Goal: Task Accomplishment & Management: Use online tool/utility

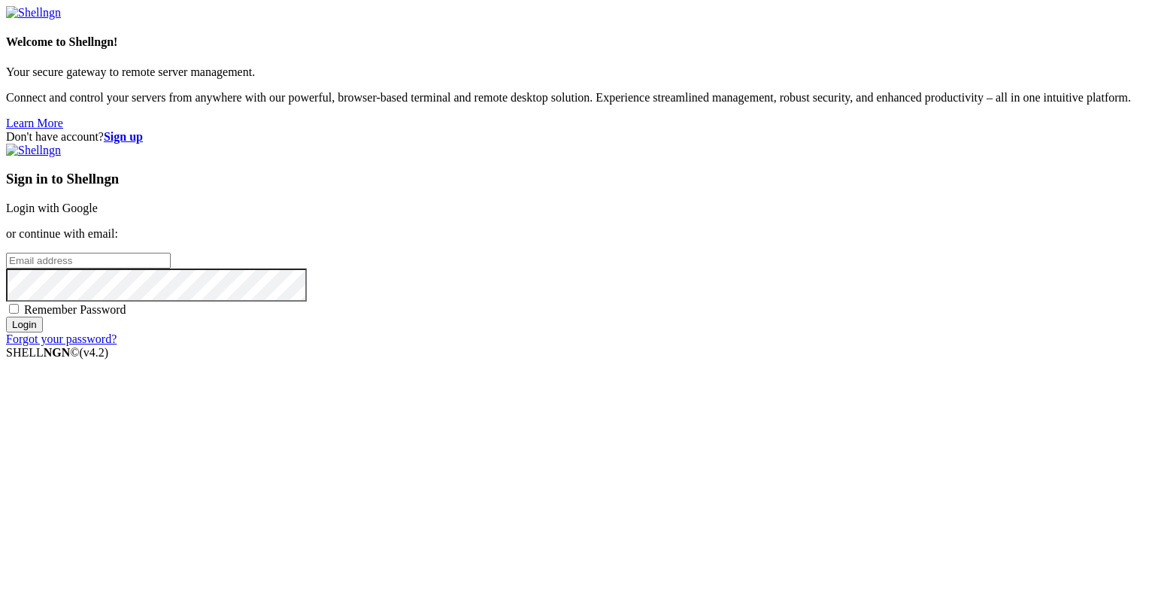
click at [171, 268] on input "email" at bounding box center [88, 261] width 165 height 16
click at [6, 266] on protonpass-control-a8a3 at bounding box center [6, 259] width 0 height 13
type input "[EMAIL_ADDRESS][DOMAIN_NAME]"
click at [43, 332] on input "Login" at bounding box center [24, 324] width 37 height 16
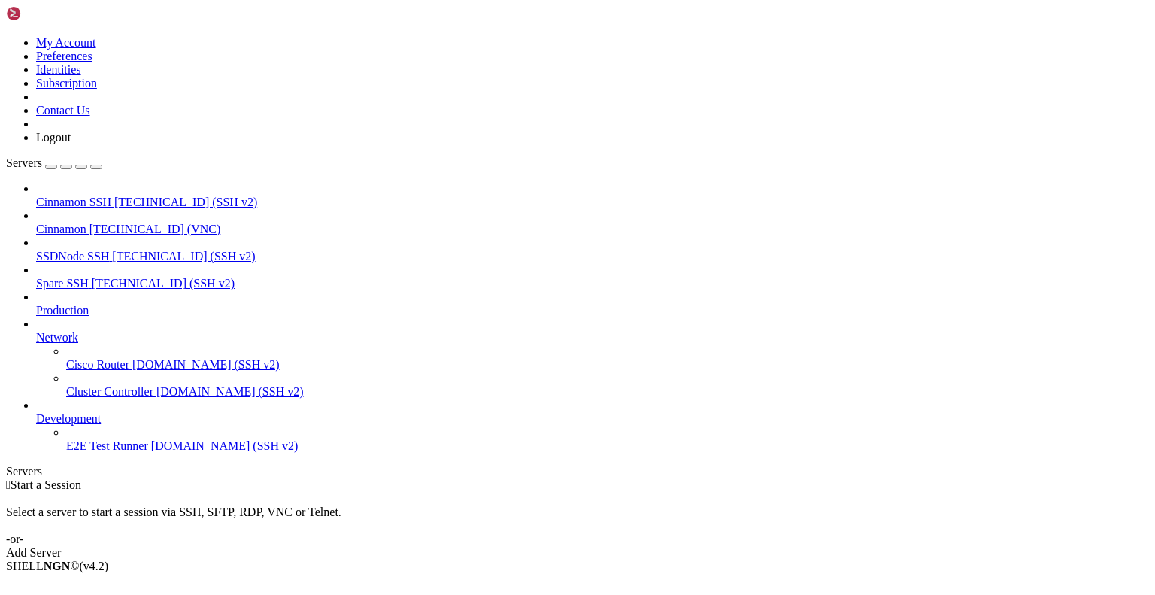
click at [86, 223] on span "Cinnamon" at bounding box center [61, 229] width 50 height 13
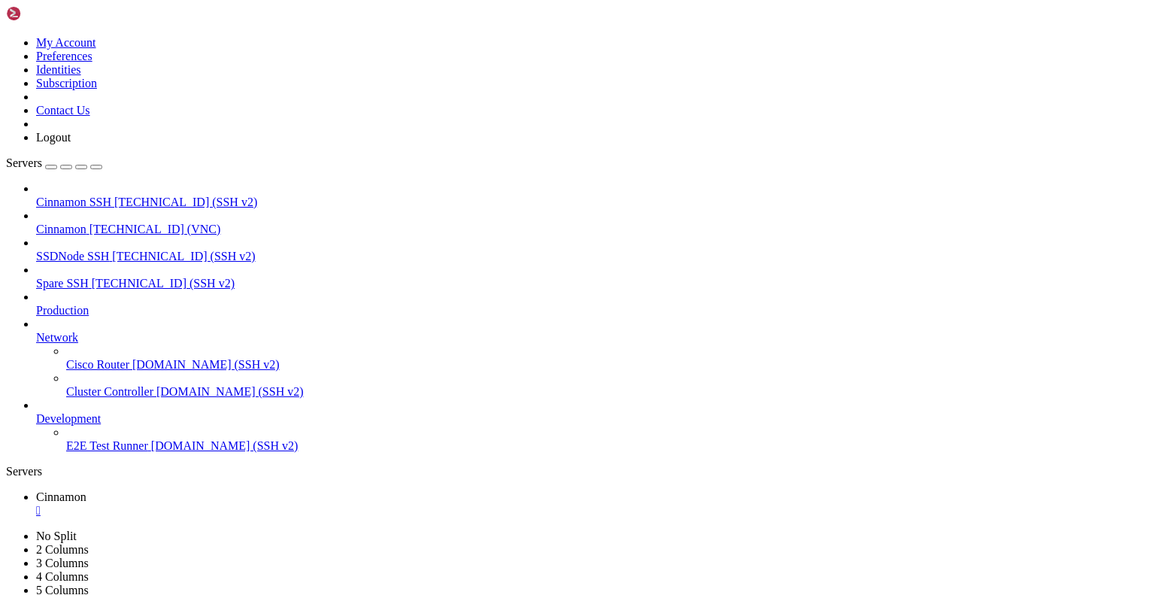
click at [275, 504] on div "" at bounding box center [592, 511] width 1113 height 14
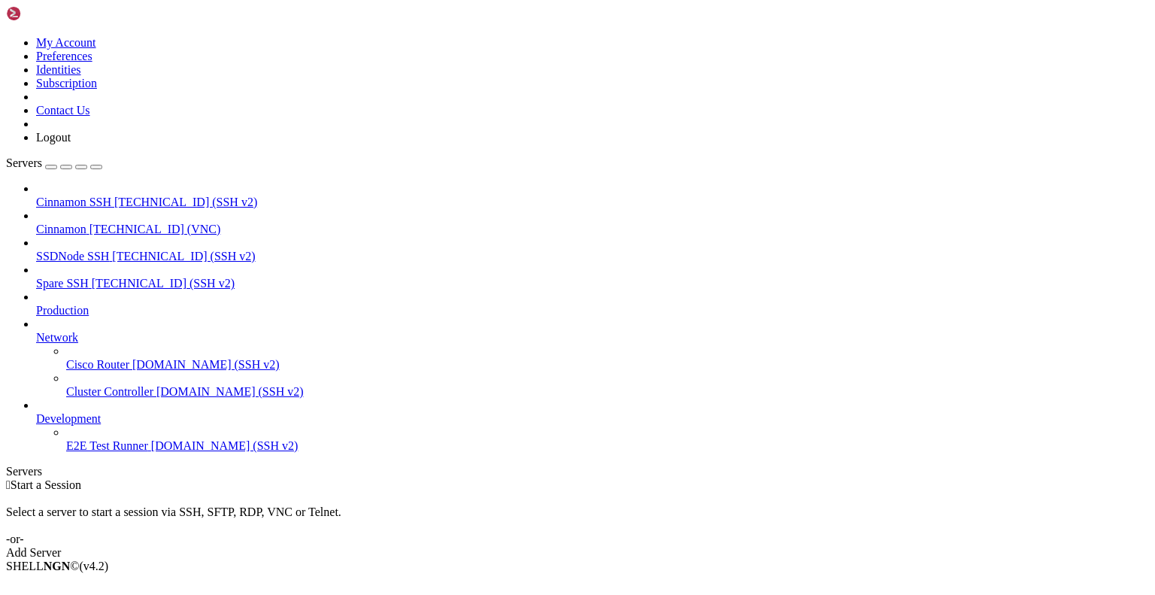
click at [86, 223] on span "Cinnamon" at bounding box center [61, 229] width 50 height 13
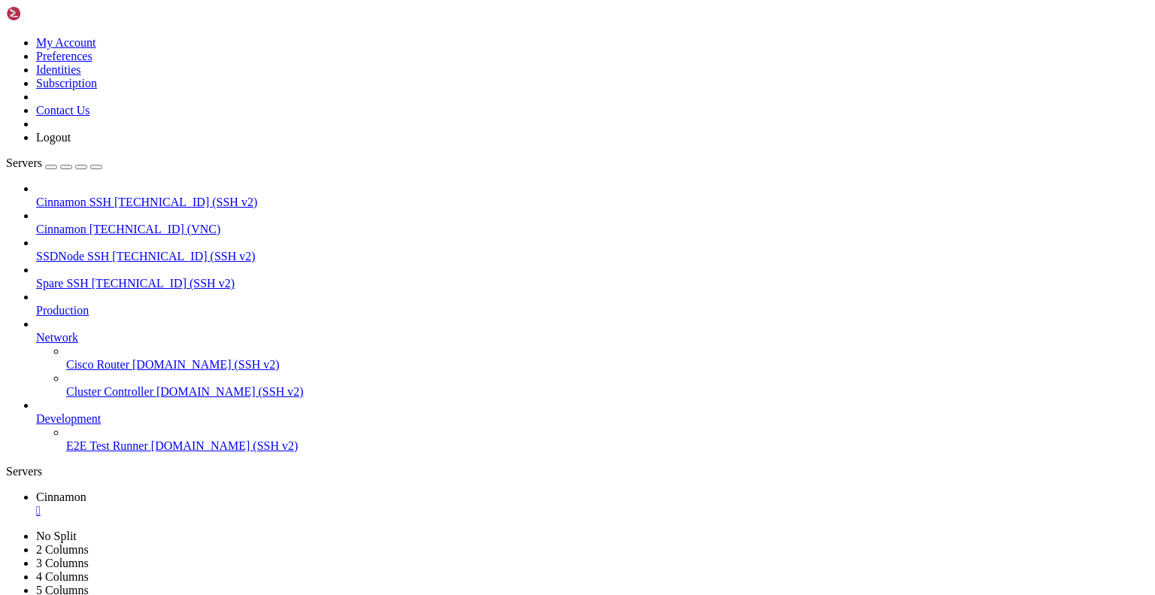
drag, startPoint x: 341, startPoint y: 52, endPoint x: 341, endPoint y: 115, distance: 63.1
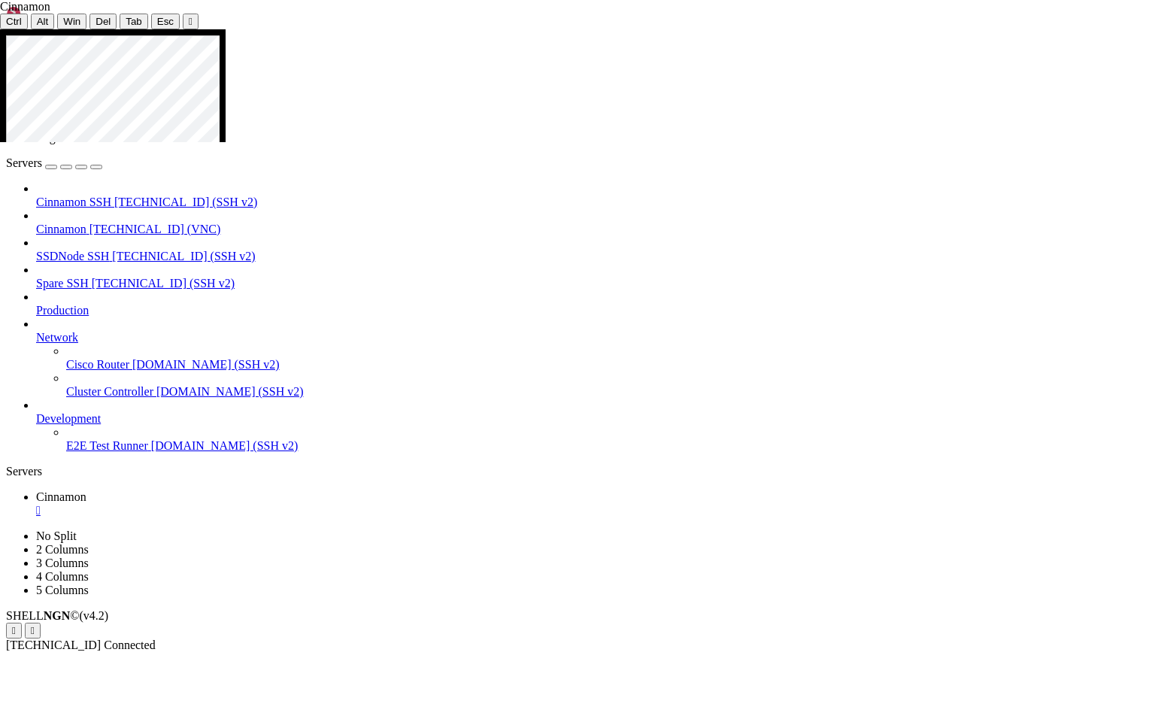
drag, startPoint x: 218, startPoint y: 319, endPoint x: 181, endPoint y: 382, distance: 73.1
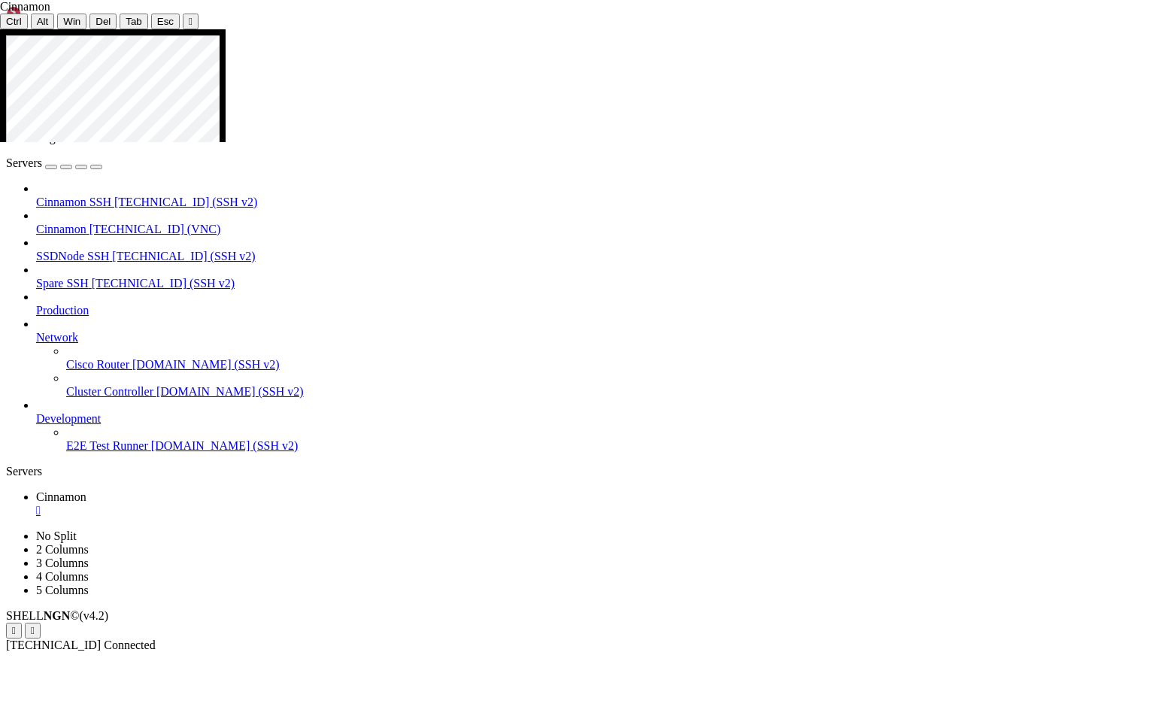
drag, startPoint x: 181, startPoint y: 381, endPoint x: 374, endPoint y: 393, distance: 193.6
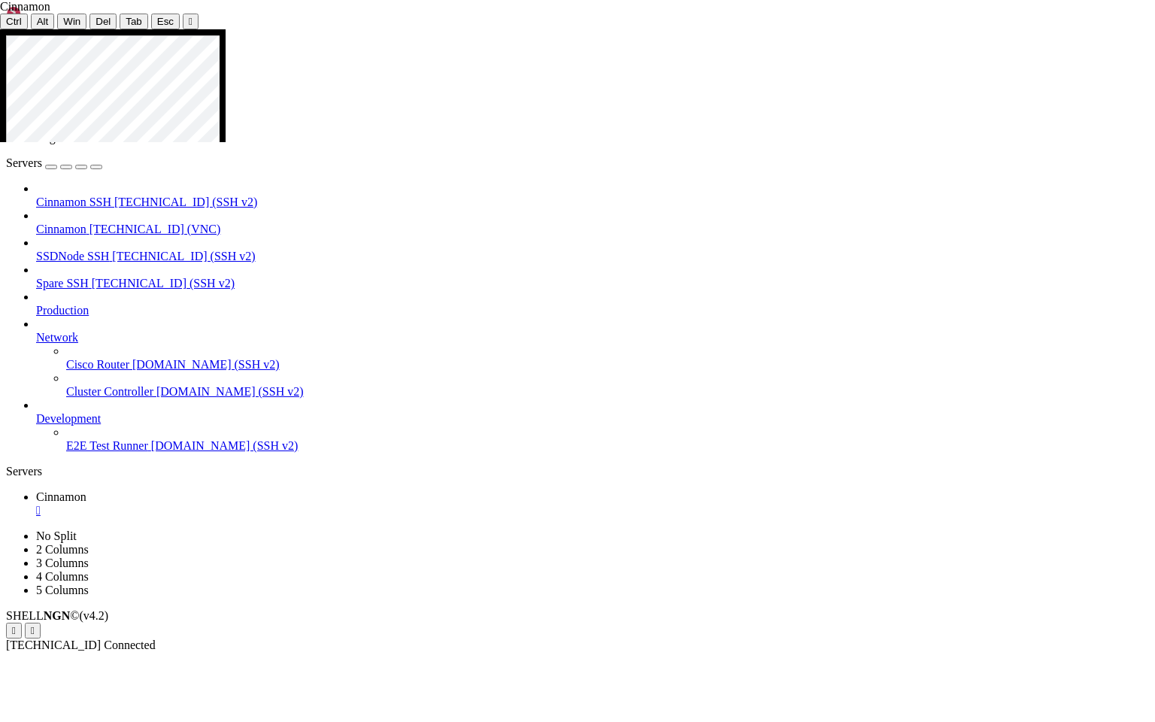
drag, startPoint x: 183, startPoint y: 262, endPoint x: 261, endPoint y: 264, distance: 77.5
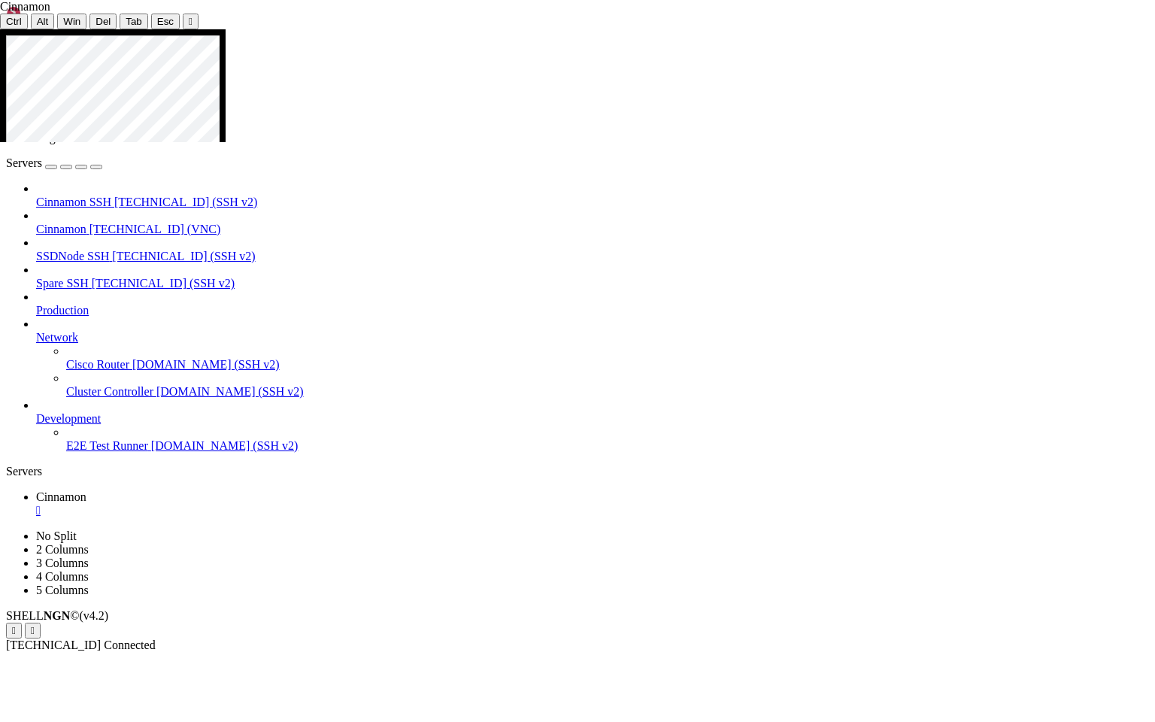
drag, startPoint x: 181, startPoint y: 331, endPoint x: 274, endPoint y: 335, distance: 92.6
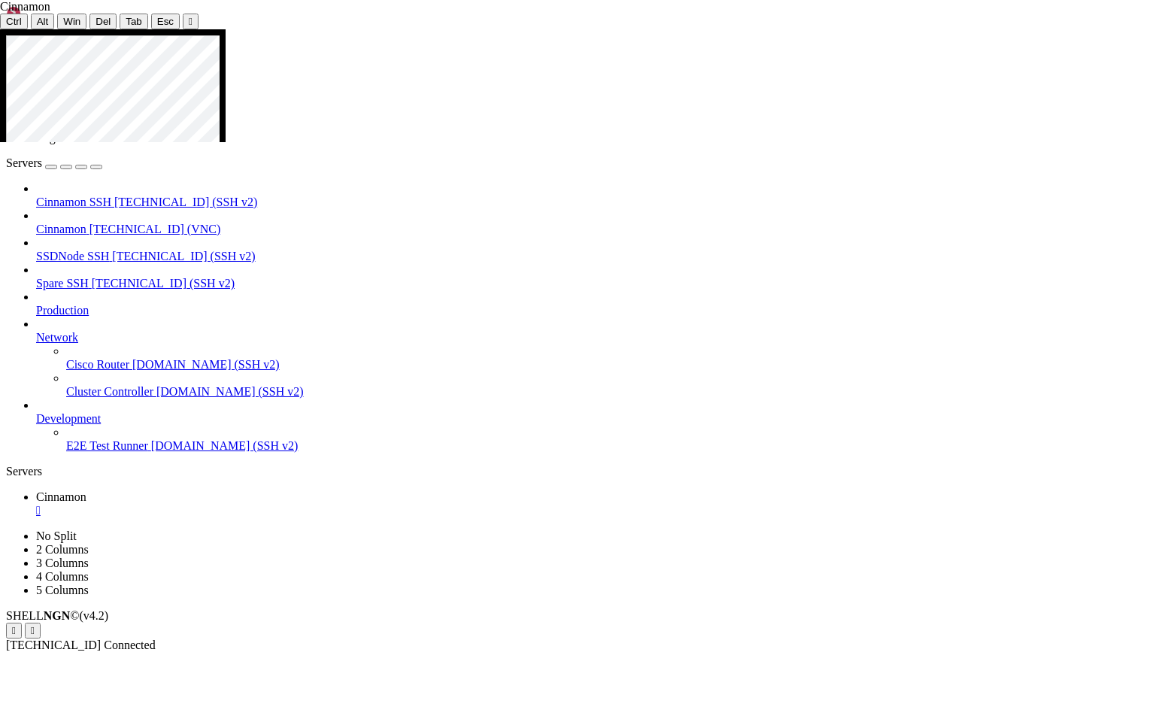
drag, startPoint x: 180, startPoint y: 438, endPoint x: 383, endPoint y: 441, distance: 203.0
drag, startPoint x: 181, startPoint y: 438, endPoint x: 394, endPoint y: 441, distance: 212.8
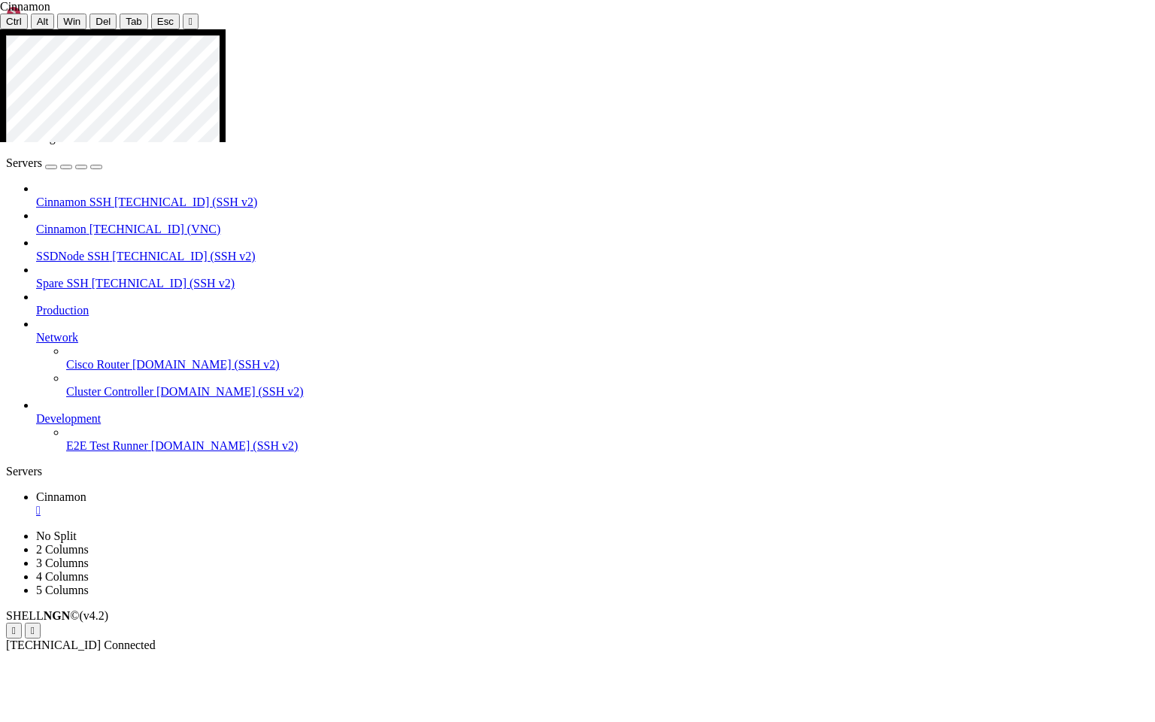
drag, startPoint x: 185, startPoint y: 429, endPoint x: 334, endPoint y: 426, distance: 148.9
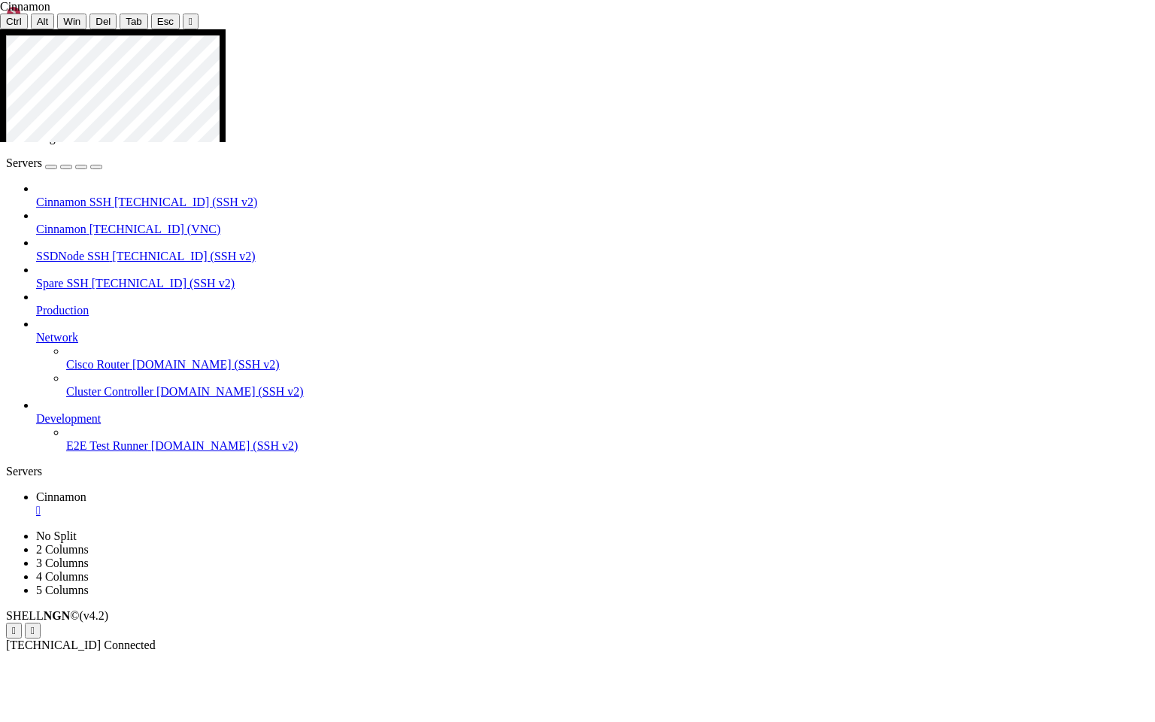
drag, startPoint x: 185, startPoint y: 544, endPoint x: 438, endPoint y: 546, distance: 253.4
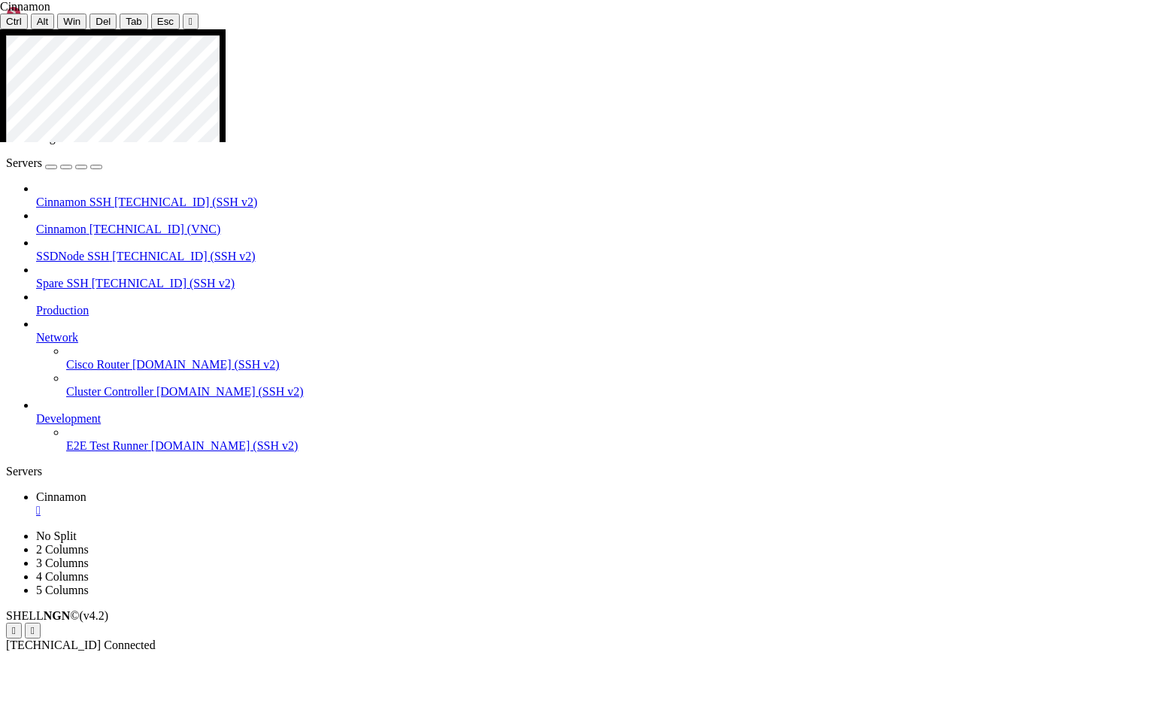
drag, startPoint x: 117, startPoint y: 400, endPoint x: 275, endPoint y: 419, distance: 159.1
